Goal: Task Accomplishment & Management: Manage account settings

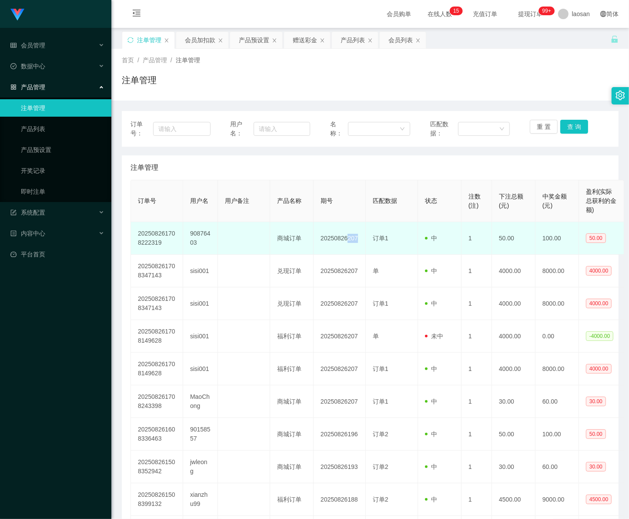
drag, startPoint x: 346, startPoint y: 236, endPoint x: 359, endPoint y: 237, distance: 12.6
click at [359, 237] on td "20250826207" at bounding box center [340, 238] width 52 height 33
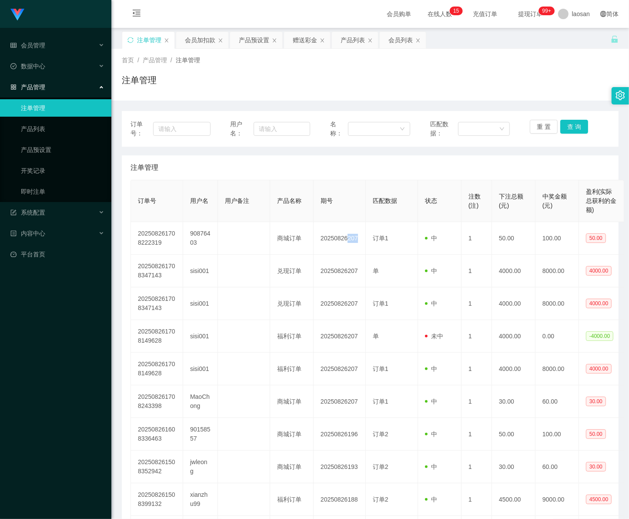
copy td "207"
click at [45, 86] on div "产品管理" at bounding box center [55, 86] width 111 height 17
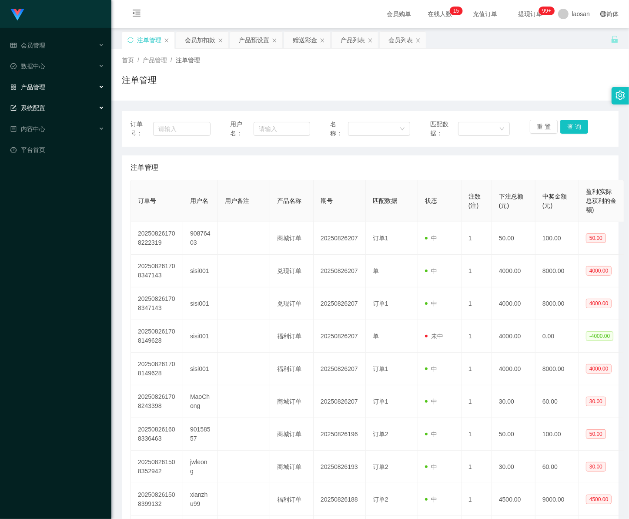
click at [40, 110] on span "系统配置" at bounding box center [27, 107] width 35 height 7
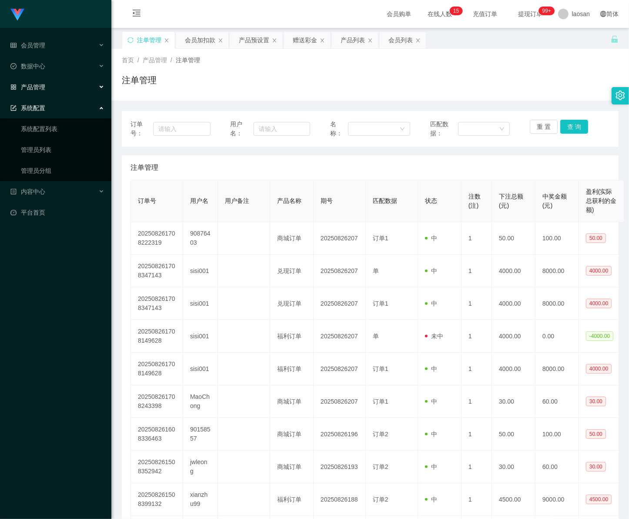
click at [45, 99] on div "系统配置" at bounding box center [55, 107] width 111 height 17
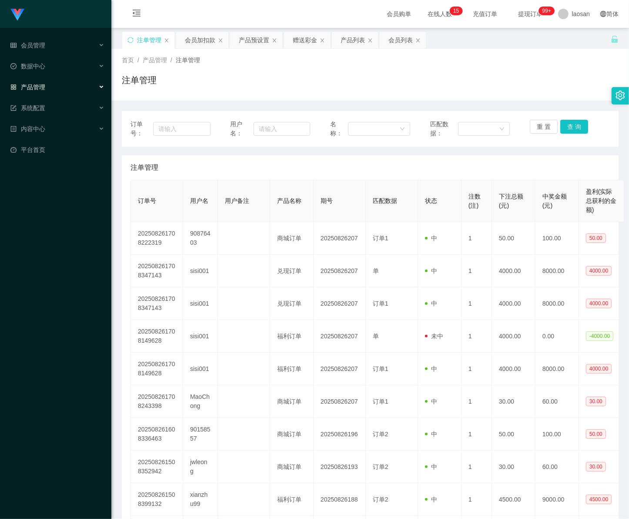
click at [46, 86] on div "产品管理" at bounding box center [55, 86] width 111 height 17
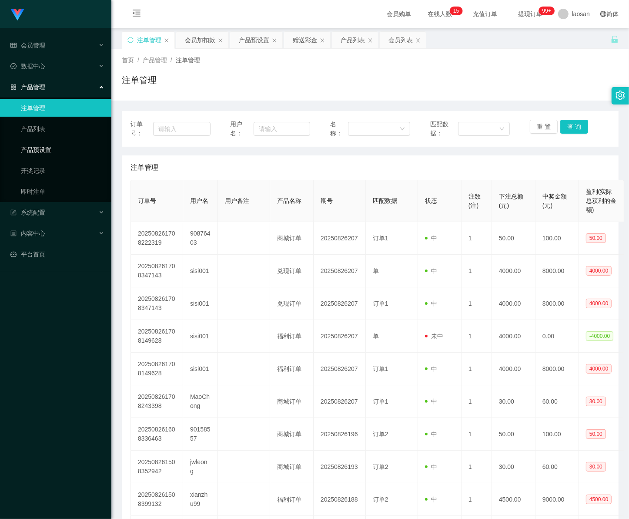
click at [55, 148] on link "产品预设置" at bounding box center [63, 149] width 84 height 17
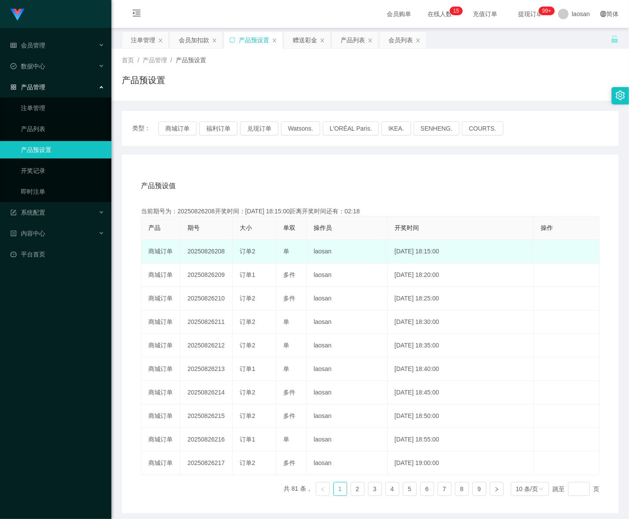
drag, startPoint x: 214, startPoint y: 251, endPoint x: 228, endPoint y: 253, distance: 14.5
click at [228, 253] on td "20250826208" at bounding box center [207, 251] width 52 height 23
copy td "208"
